Goal: Entertainment & Leisure: Consume media (video, audio)

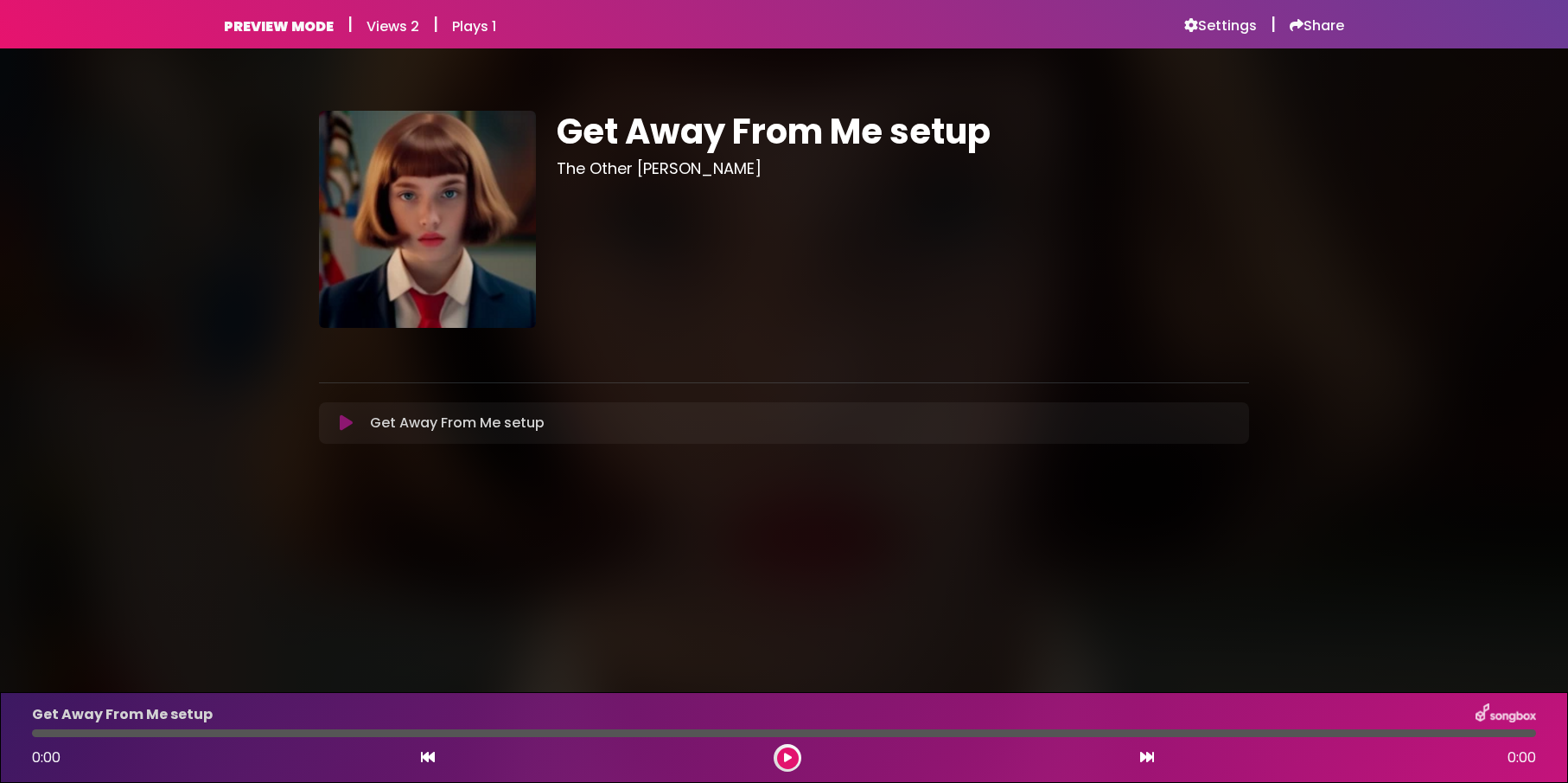
click at [348, 424] on icon at bounding box center [345, 423] width 13 height 18
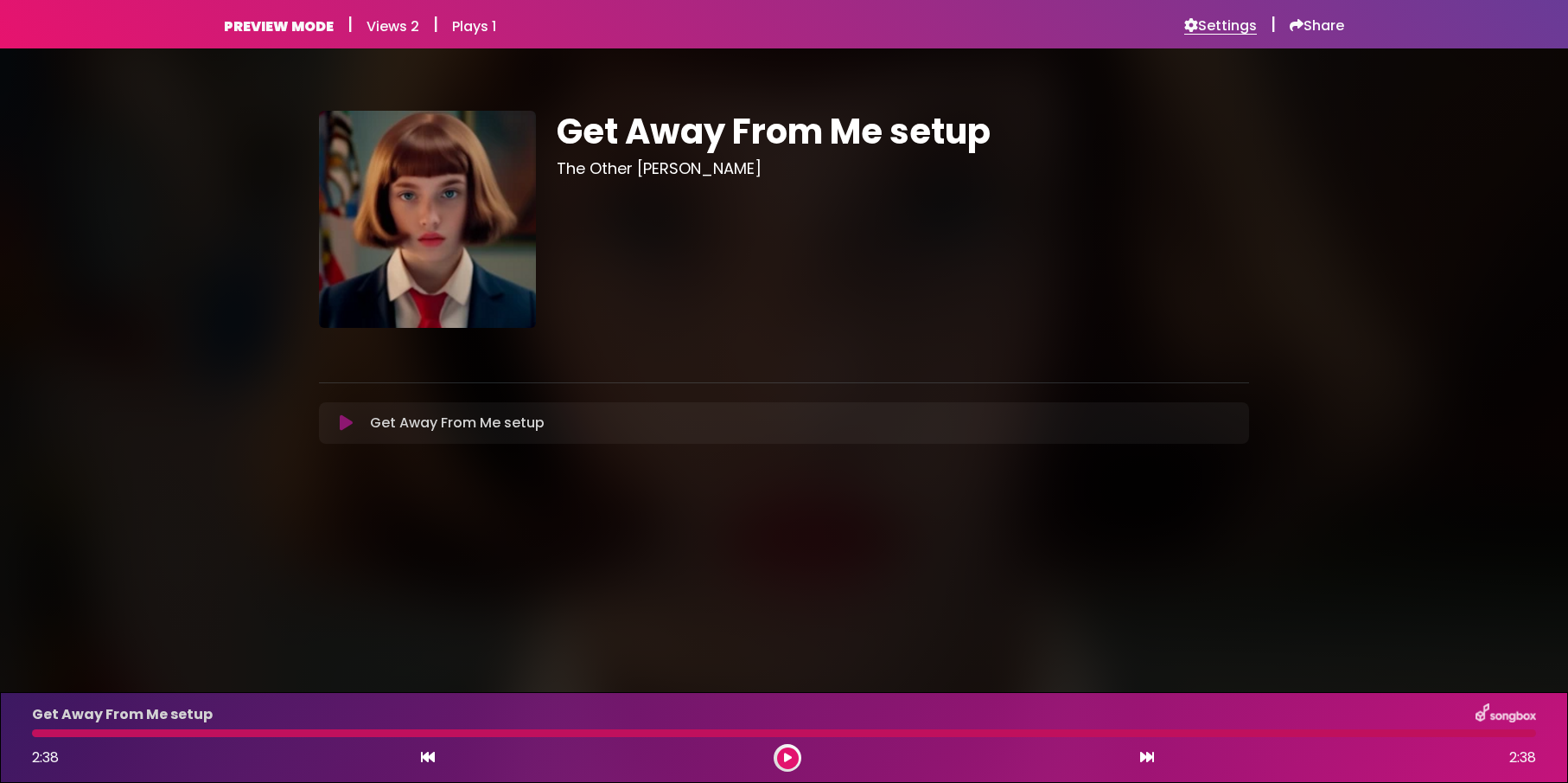
click at [1218, 26] on h6 "Settings" at bounding box center [1220, 26] width 72 height 18
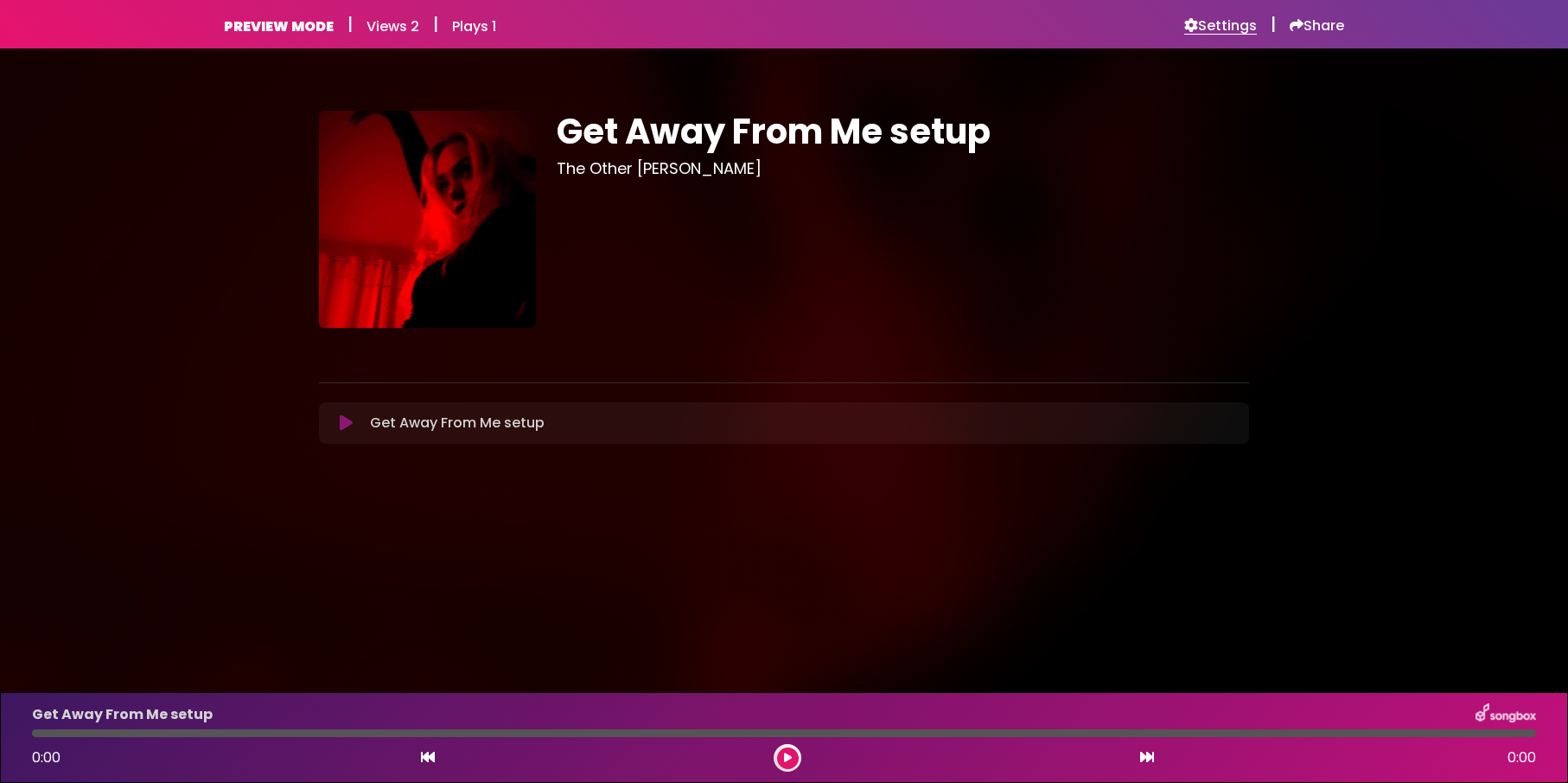
click at [1224, 23] on h6 "Settings" at bounding box center [1220, 26] width 72 height 18
click at [343, 421] on icon at bounding box center [345, 423] width 13 height 18
